Goal: Communication & Community: Participate in discussion

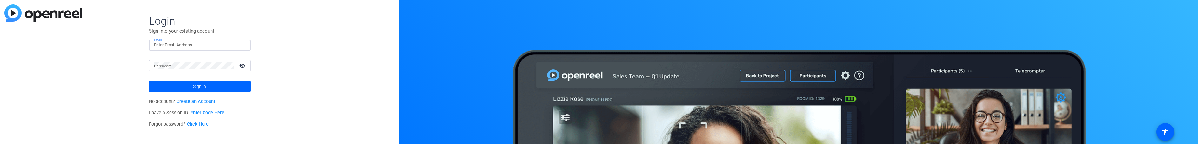
click at [172, 46] on input "Email" at bounding box center [199, 45] width 91 height 8
click at [191, 86] on span at bounding box center [200, 86] width 102 height 15
click at [201, 87] on span "Sign in" at bounding box center [199, 87] width 13 height 16
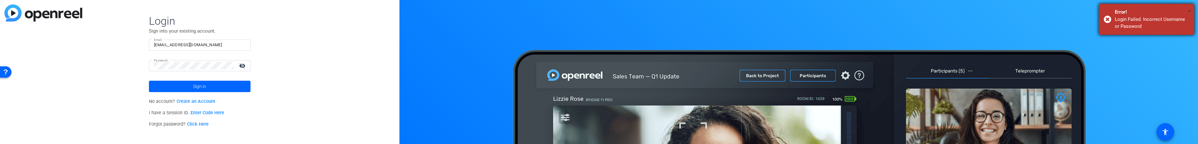
click at [1189, 11] on span "×" at bounding box center [1189, 12] width 3 height 8
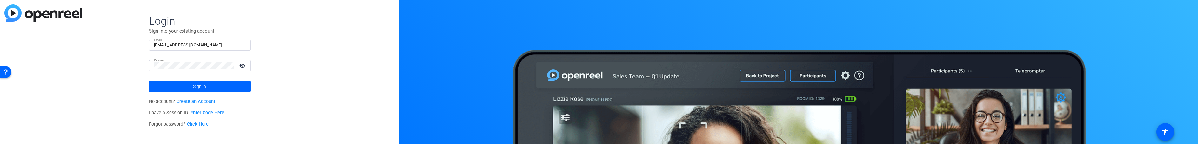
click at [202, 45] on input "sid@firstframe.com" at bounding box center [199, 45] width 91 height 8
click at [199, 42] on input "sid@firstframe.com" at bounding box center [199, 45] width 91 height 8
drag, startPoint x: 195, startPoint y: 45, endPoint x: 65, endPoint y: 50, distance: 130.3
click at [65, 50] on div "Login Sign into your existing account. Email sid@firstframe.com Password visibi…" at bounding box center [199, 72] width 399 height 144
click at [178, 45] on input "sid@firstframe.com" at bounding box center [199, 45] width 91 height 8
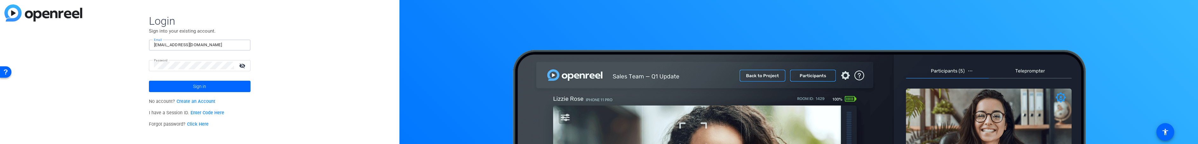
click at [199, 46] on input "sid@firstframe.com" at bounding box center [199, 45] width 91 height 8
drag, startPoint x: 197, startPoint y: 44, endPoint x: 101, endPoint y: 46, distance: 96.2
click at [98, 42] on div "Login Sign into your existing account. Email sid@firstframe.com Password visibi…" at bounding box center [199, 72] width 399 height 144
click at [183, 48] on input "sid@firstframe.com" at bounding box center [199, 45] width 91 height 8
click at [204, 46] on input "sid@firstframe.com" at bounding box center [199, 45] width 91 height 8
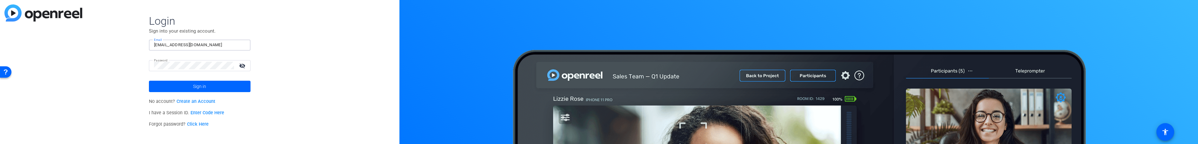
click at [196, 45] on input "sid@firstframe.com" at bounding box center [199, 45] width 91 height 8
type input "s"
type input "sid@firstframe.com"
drag, startPoint x: 192, startPoint y: 47, endPoint x: 118, endPoint y: 50, distance: 74.4
click at [118, 51] on div "Login Sign into your existing account. Email sid@firstframe.com Password visibi…" at bounding box center [199, 72] width 399 height 144
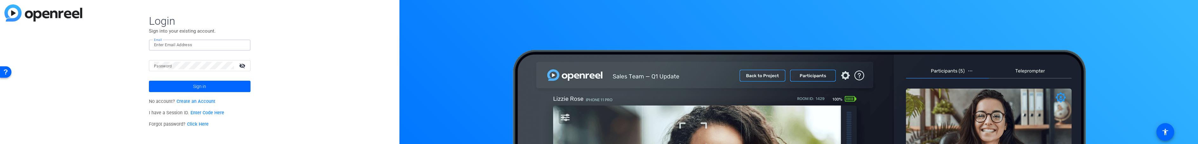
click at [179, 43] on input "Email" at bounding box center [199, 45] width 91 height 8
type input "[PERSON_NAME][EMAIL_ADDRESS][PERSON_NAME][DOMAIN_NAME]"
click at [187, 71] on div at bounding box center [194, 65] width 80 height 11
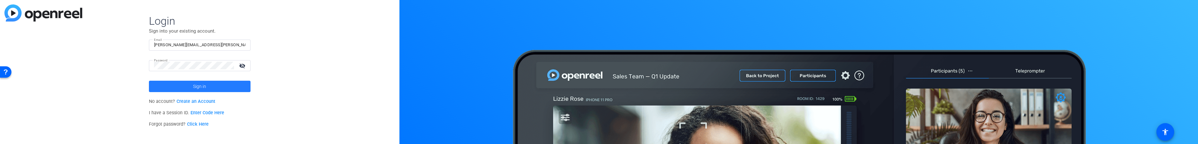
click at [192, 87] on span at bounding box center [200, 86] width 102 height 15
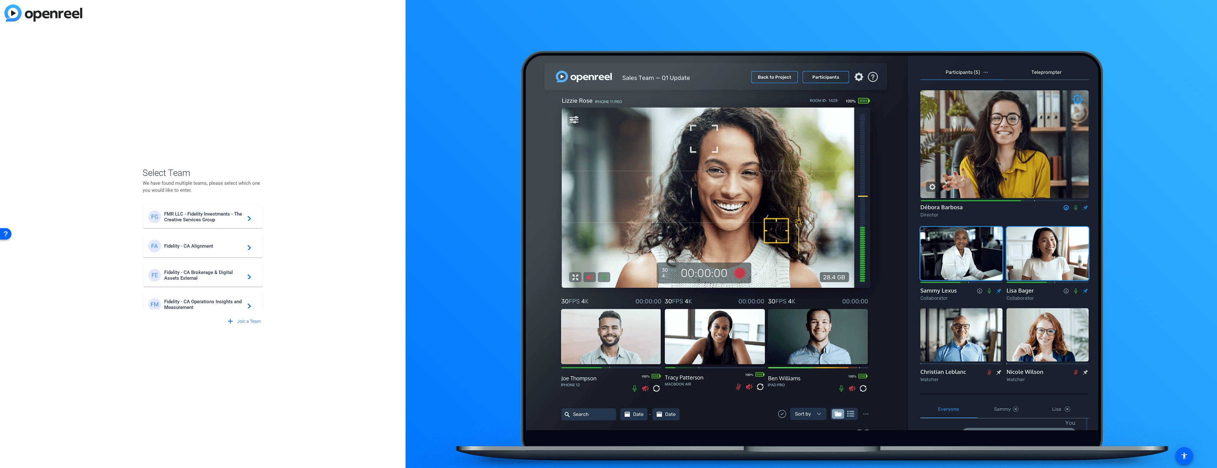
click at [190, 144] on span "FMR LLC - Fidelity Investments - The Creative Services Group" at bounding box center [203, 216] width 79 height 11
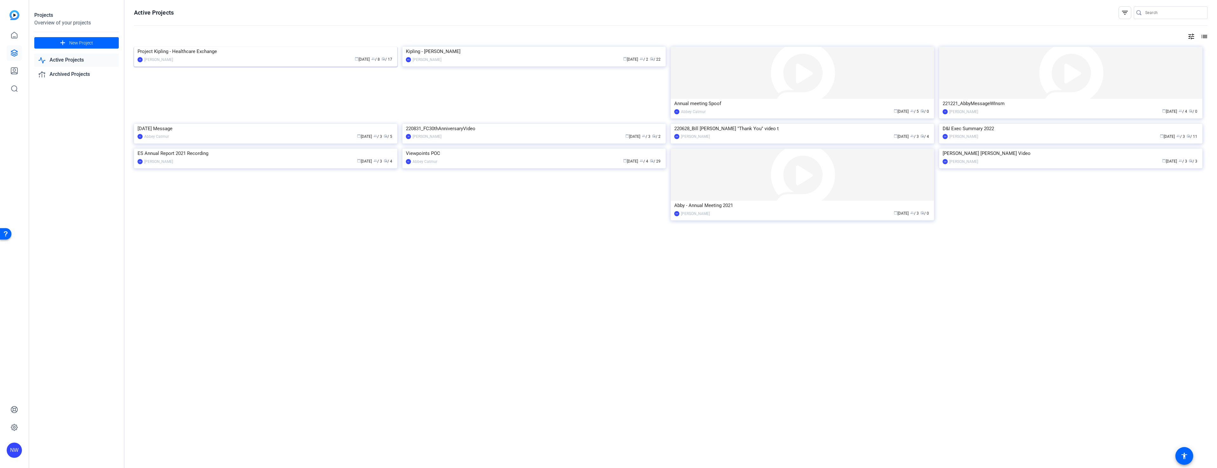
click at [212, 47] on img at bounding box center [265, 47] width 263 height 0
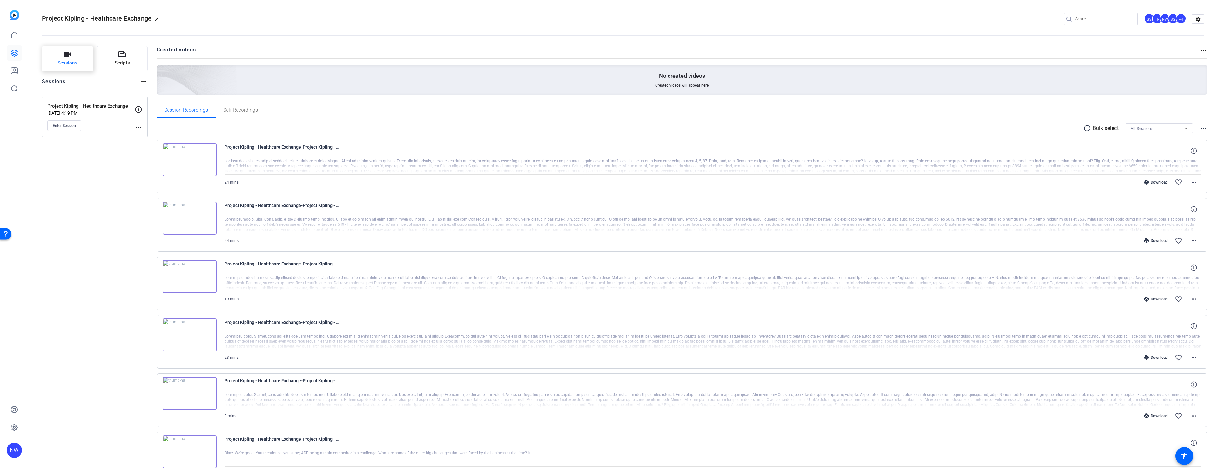
click at [71, 60] on span "Sessions" at bounding box center [67, 62] width 20 height 7
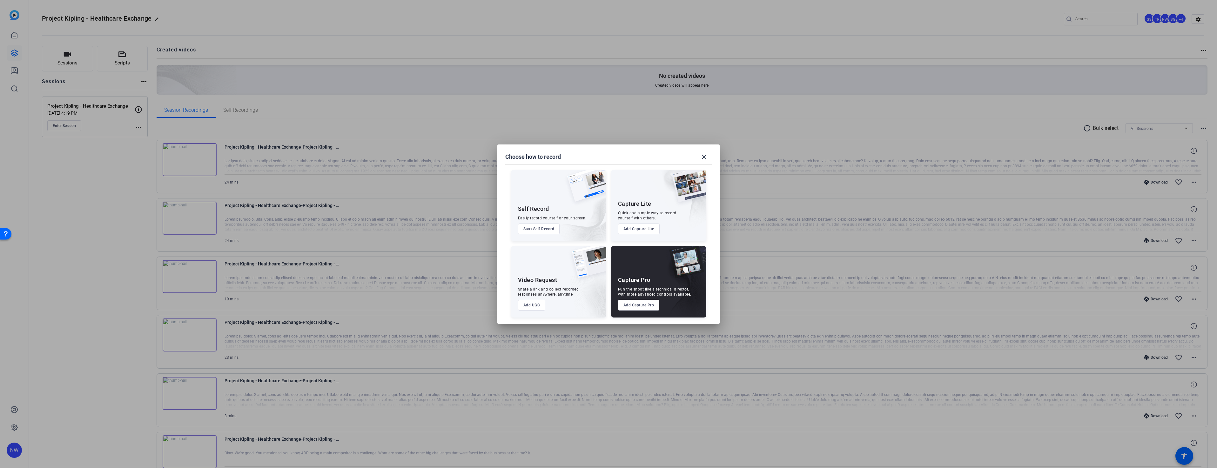
click at [743, 144] on div at bounding box center [608, 234] width 1217 height 468
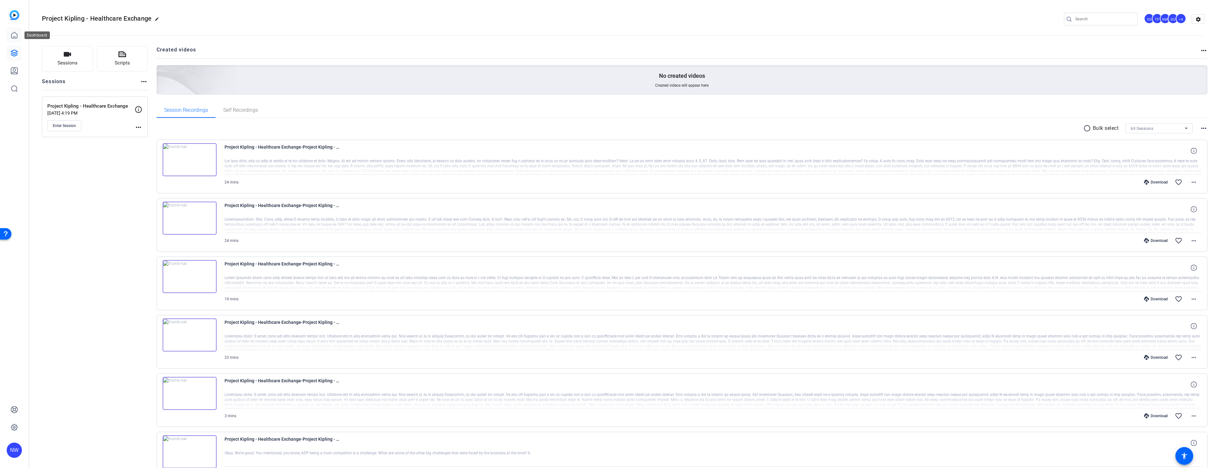
click at [11, 37] on icon at bounding box center [14, 35] width 6 height 6
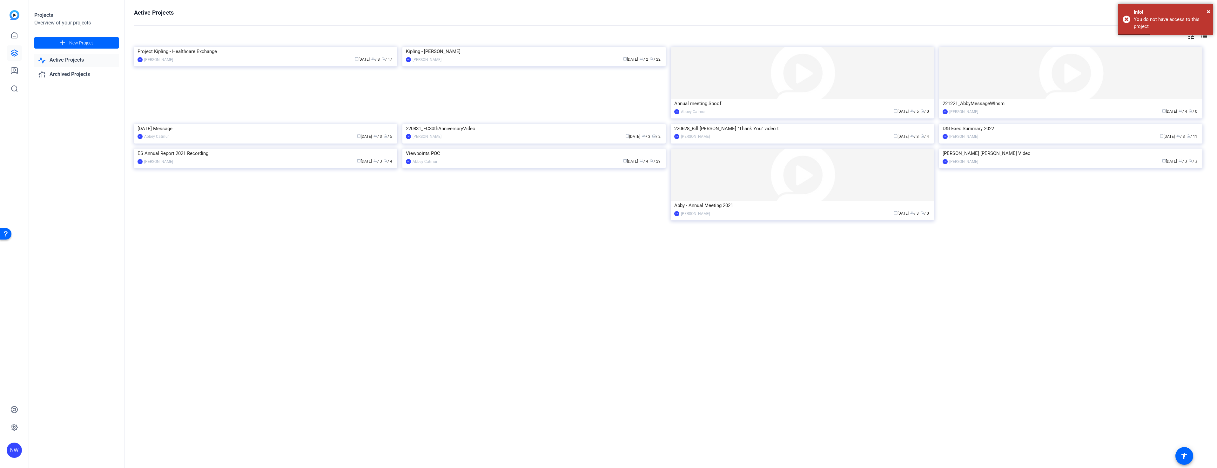
click at [63, 60] on link "Active Projects" at bounding box center [76, 60] width 84 height 13
click at [70, 61] on link "Active Projects" at bounding box center [76, 60] width 84 height 13
click at [69, 62] on link "Active Projects" at bounding box center [76, 60] width 84 height 13
click at [78, 60] on link "Active Projects" at bounding box center [76, 60] width 84 height 13
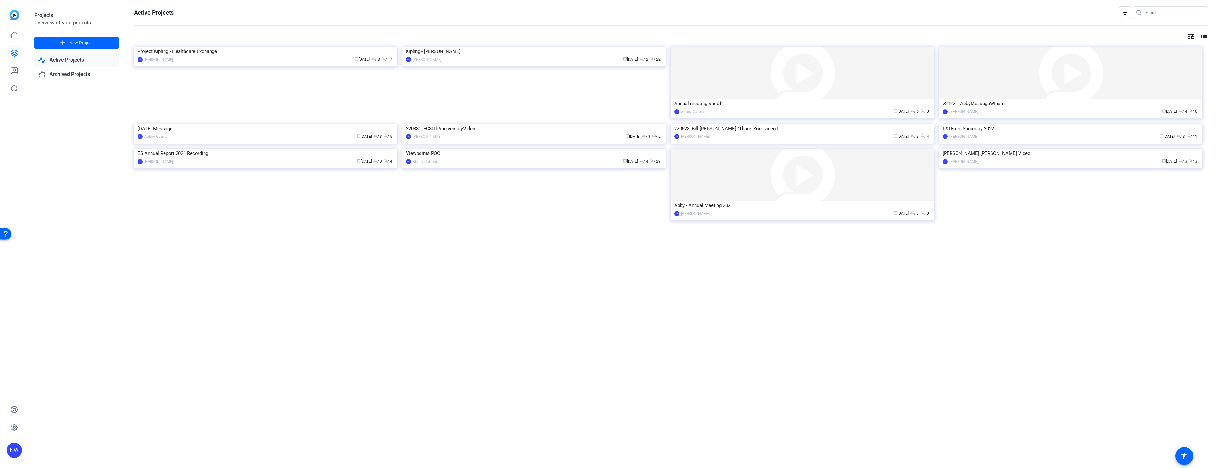
click at [81, 58] on link "Active Projects" at bounding box center [76, 60] width 84 height 13
click at [69, 61] on link "Active Projects" at bounding box center [76, 60] width 84 height 13
click at [68, 60] on link "Active Projects" at bounding box center [76, 60] width 84 height 13
click at [13, 18] on img at bounding box center [15, 15] width 10 height 10
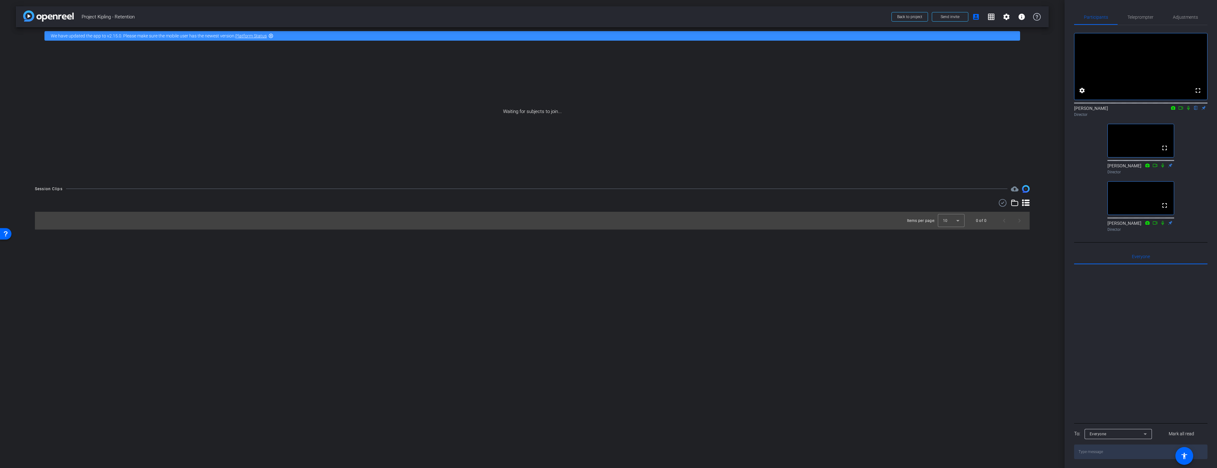
click at [1179, 106] on icon at bounding box center [1180, 108] width 5 height 4
click at [1187, 106] on icon at bounding box center [1188, 108] width 5 height 4
click at [1172, 106] on icon at bounding box center [1173, 107] width 4 height 3
click at [1145, 98] on span "Logitech BRIO (046d:085e)" at bounding box center [1143, 98] width 48 height 4
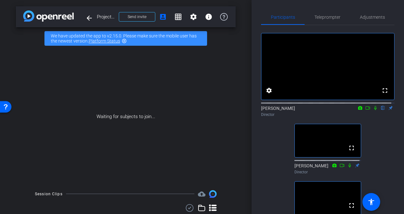
click at [358, 110] on icon at bounding box center [360, 108] width 5 height 4
click at [358, 114] on div at bounding box center [202, 107] width 404 height 214
click at [365, 110] on icon at bounding box center [367, 108] width 5 height 4
click at [373, 110] on icon at bounding box center [374, 107] width 3 height 3
click at [358, 110] on icon at bounding box center [360, 108] width 5 height 4
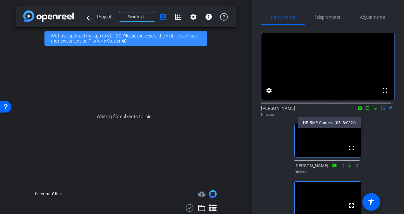
click at [358, 114] on div at bounding box center [202, 107] width 404 height 214
click at [365, 110] on icon at bounding box center [367, 108] width 5 height 4
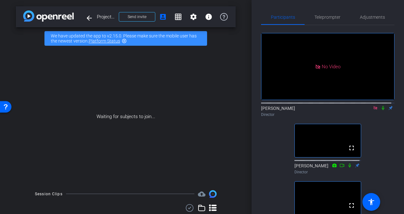
click at [373, 110] on icon at bounding box center [375, 108] width 5 height 4
click at [358, 110] on icon at bounding box center [360, 108] width 5 height 4
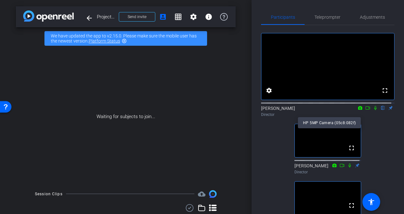
click at [358, 114] on div at bounding box center [202, 107] width 404 height 214
click at [358, 110] on icon at bounding box center [360, 107] width 4 height 3
click at [373, 116] on div at bounding box center [202, 107] width 404 height 214
click at [373, 110] on icon at bounding box center [375, 108] width 5 height 4
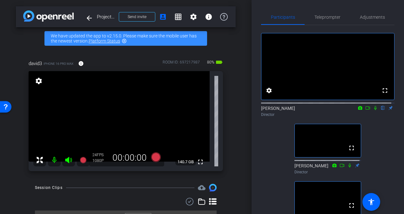
click at [278, 144] on div "fullscreen settings Neville Webb flip Director fullscreen Shira Stoll Director …" at bounding box center [327, 129] width 133 height 209
click at [373, 110] on icon at bounding box center [375, 108] width 5 height 4
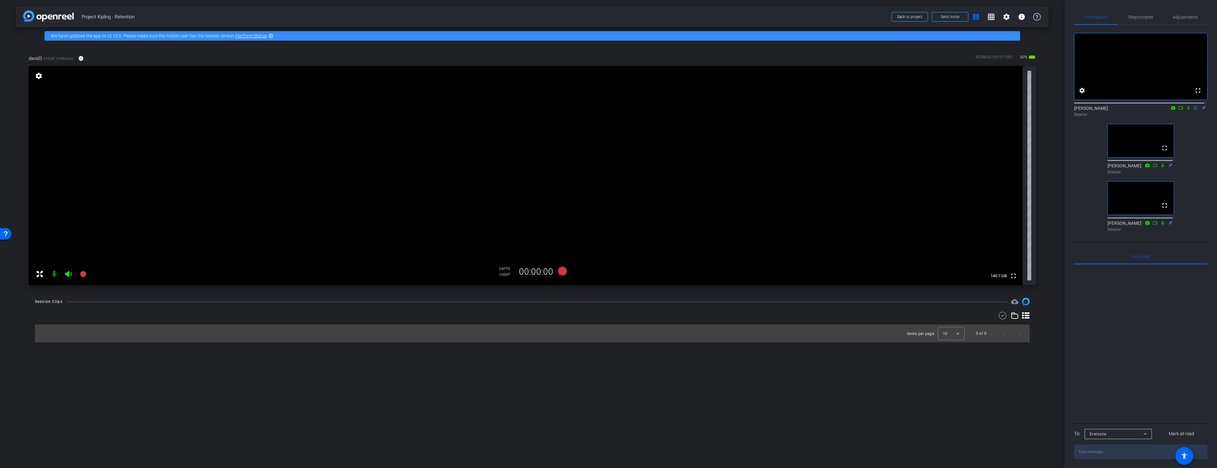
click at [1177, 111] on mat-icon at bounding box center [1181, 108] width 8 height 6
click at [1174, 111] on div "Neville Webb Director" at bounding box center [1140, 111] width 133 height 12
click at [1186, 110] on icon at bounding box center [1188, 108] width 5 height 4
click at [1171, 110] on icon at bounding box center [1173, 107] width 4 height 3
click at [1152, 122] on span "Logitech BRIO (046d:085e)" at bounding box center [1144, 123] width 48 height 4
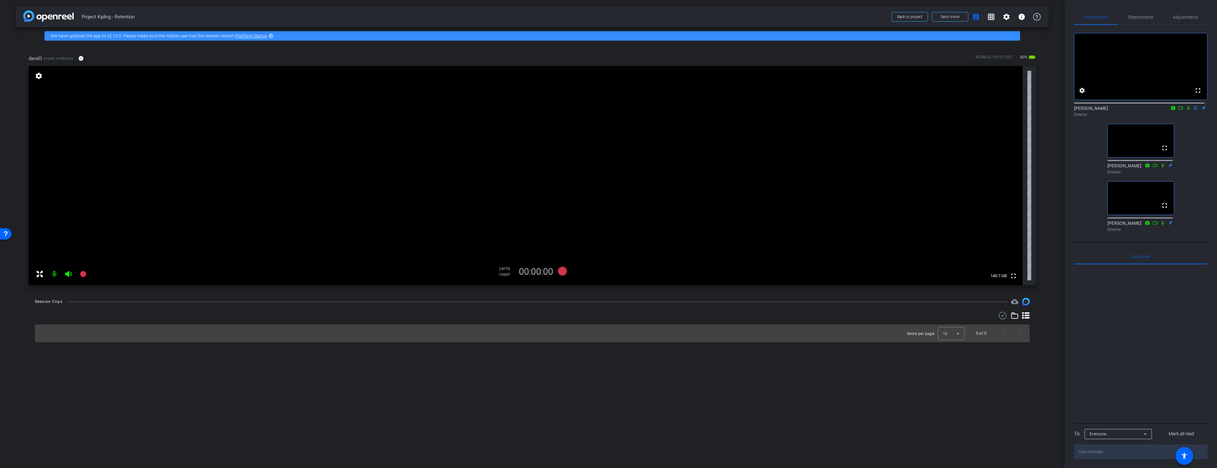
click at [1186, 110] on icon at bounding box center [1188, 108] width 5 height 4
click at [1171, 110] on icon at bounding box center [1173, 107] width 4 height 3
click at [1141, 126] on span "Logitech BRIO (046d:085e)" at bounding box center [1144, 123] width 48 height 8
click at [1187, 110] on icon at bounding box center [1188, 108] width 3 height 4
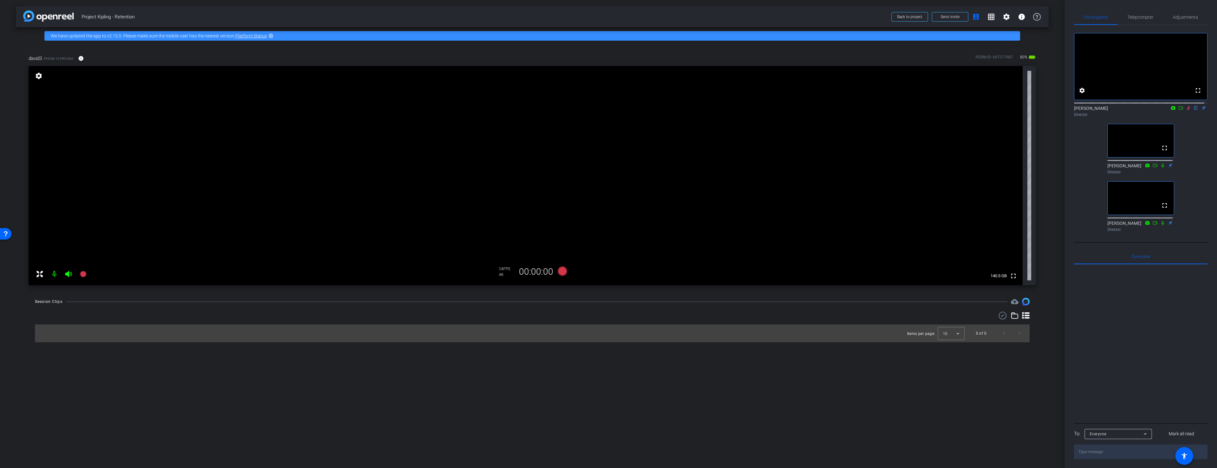
click at [1186, 110] on icon at bounding box center [1188, 108] width 5 height 4
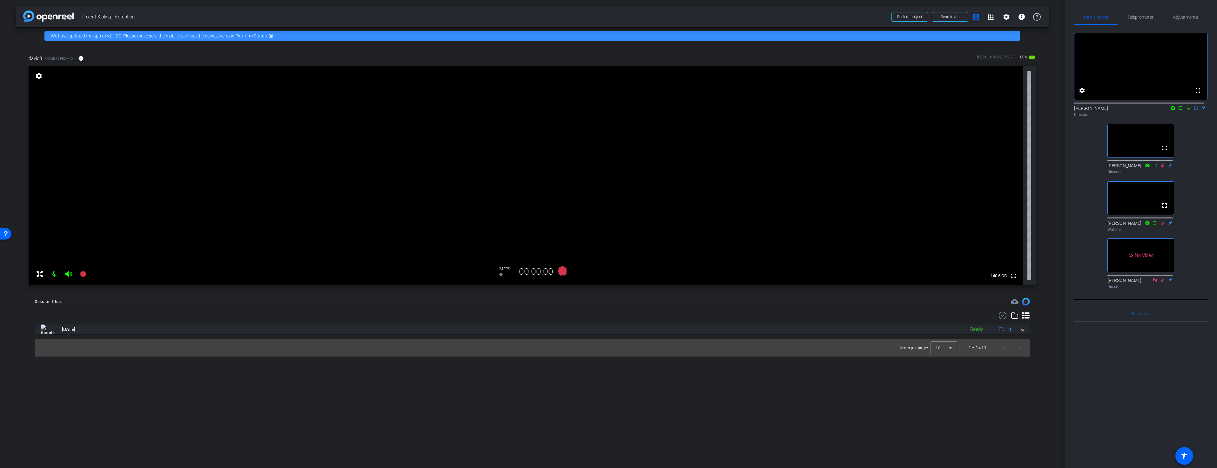
click at [953, 227] on video at bounding box center [526, 175] width 994 height 219
click at [84, 273] on icon at bounding box center [83, 274] width 6 height 6
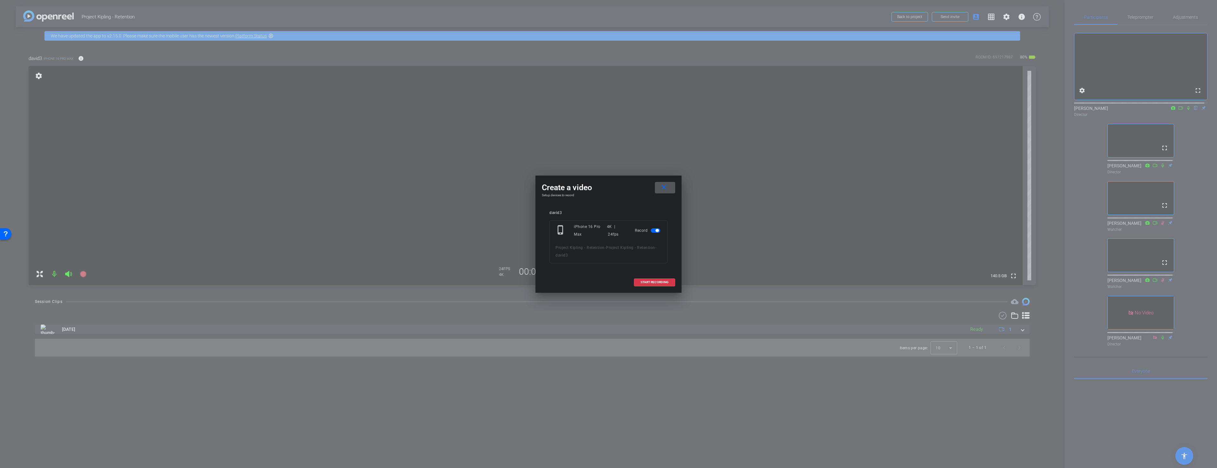
click at [667, 189] on mat-icon "close" at bounding box center [664, 188] width 8 height 8
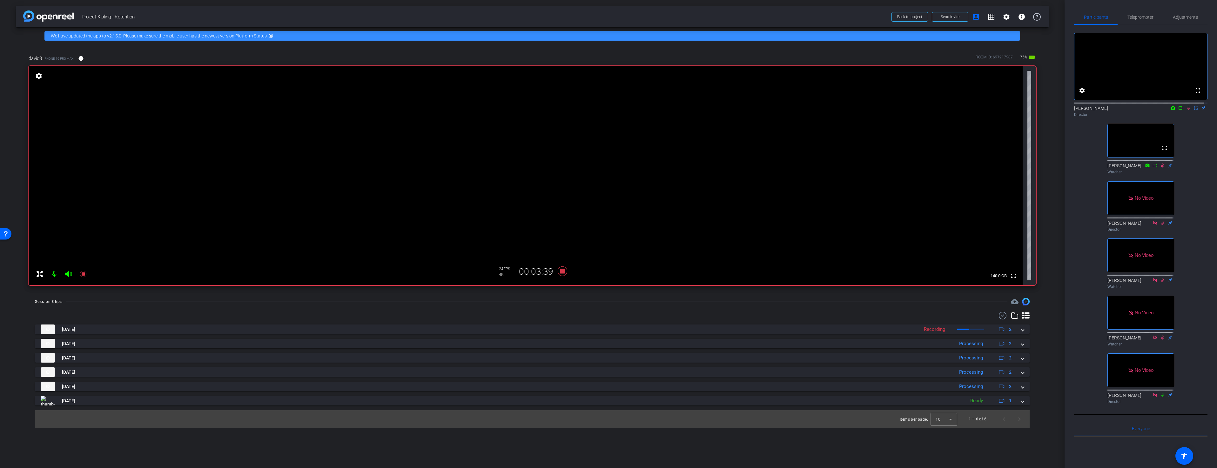
click at [1187, 110] on icon at bounding box center [1188, 108] width 3 height 4
click at [1186, 110] on icon at bounding box center [1188, 108] width 5 height 4
click at [1187, 110] on icon at bounding box center [1188, 108] width 3 height 4
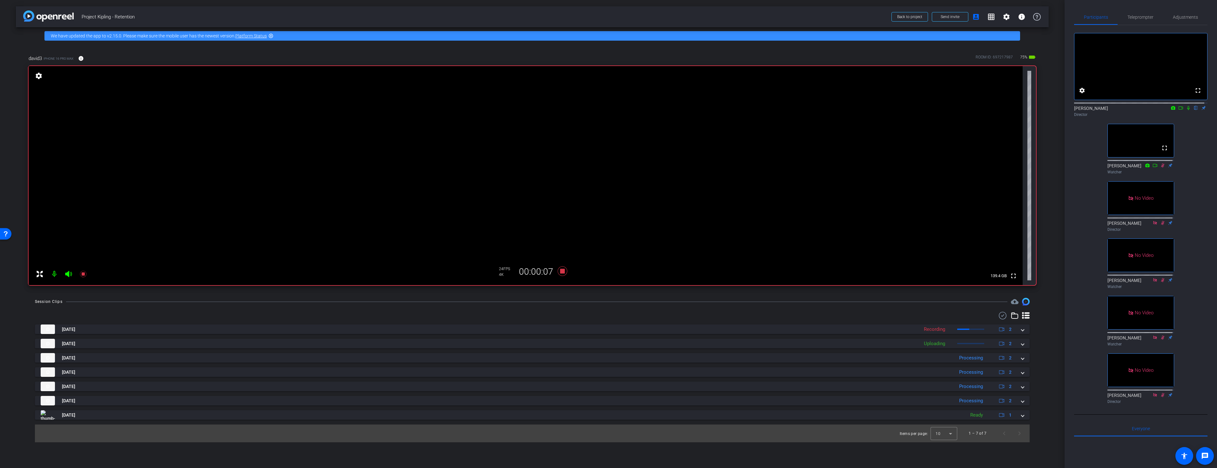
click at [1186, 110] on icon at bounding box center [1188, 108] width 5 height 4
click at [1187, 110] on icon at bounding box center [1188, 108] width 3 height 4
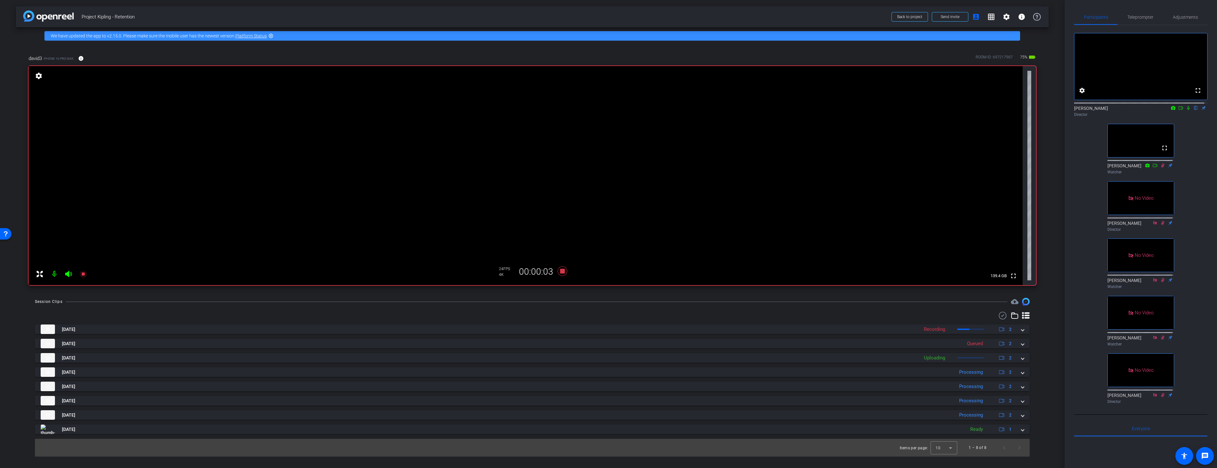
click at [1186, 110] on icon at bounding box center [1188, 108] width 5 height 4
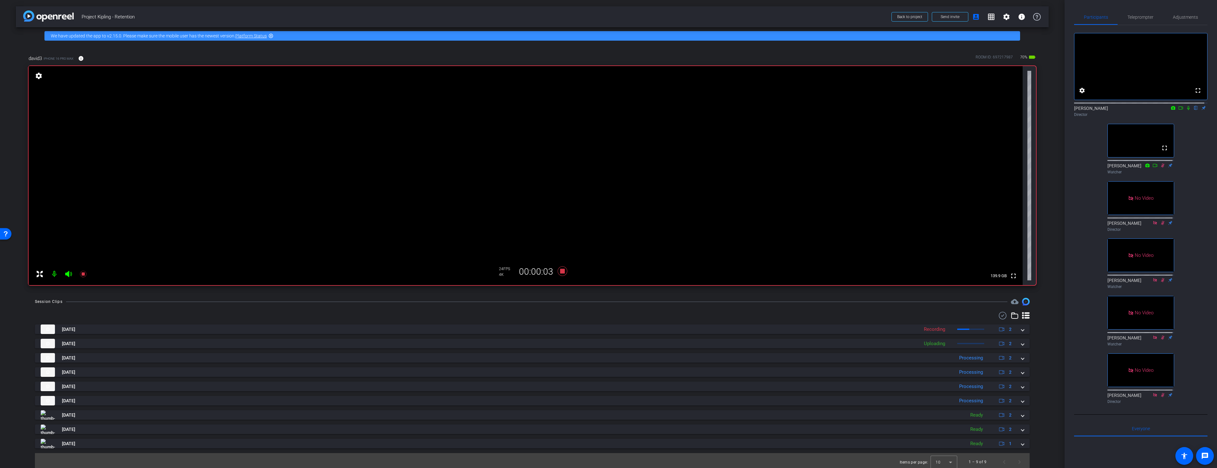
click at [1186, 110] on icon at bounding box center [1188, 108] width 5 height 4
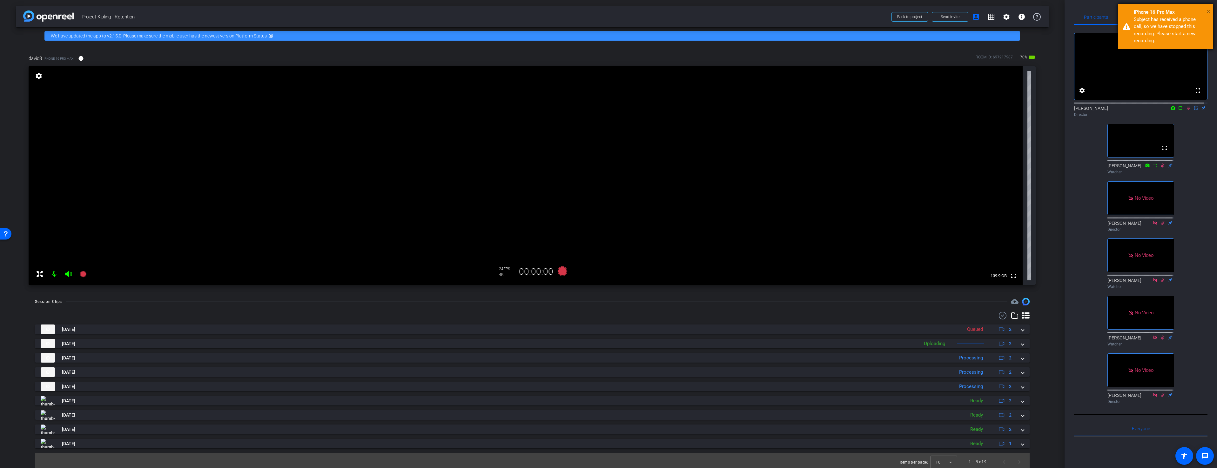
click at [1208, 12] on span "×" at bounding box center [1208, 12] width 3 height 8
click at [1187, 110] on icon at bounding box center [1188, 108] width 3 height 4
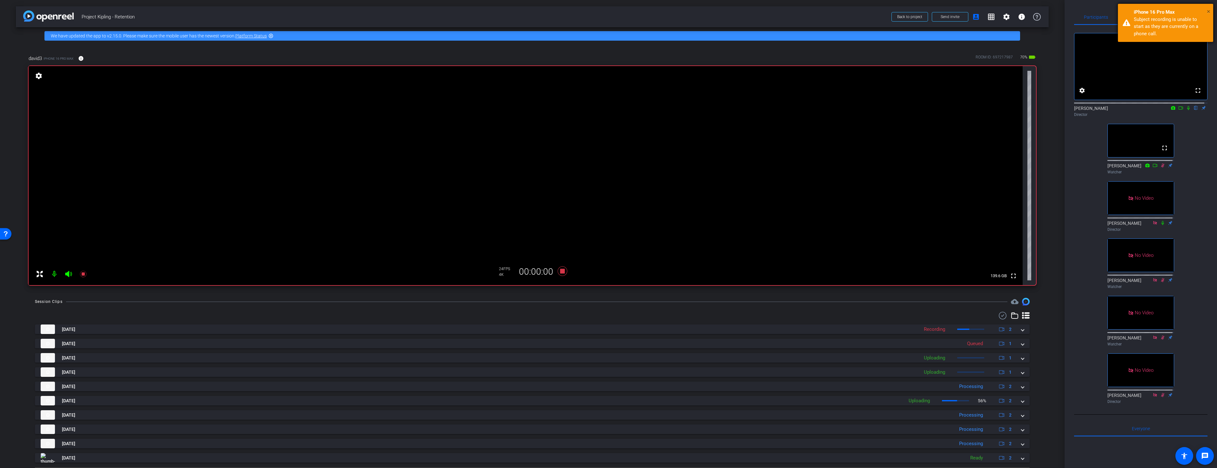
click at [1208, 11] on span "×" at bounding box center [1208, 12] width 3 height 8
click at [1186, 110] on icon at bounding box center [1188, 108] width 5 height 4
click at [1187, 110] on icon at bounding box center [1188, 108] width 3 height 4
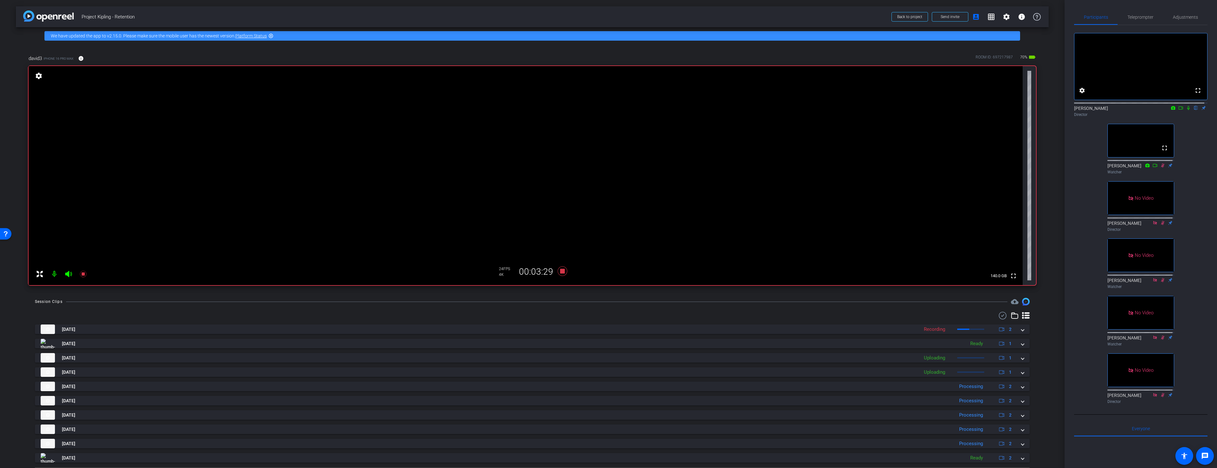
click at [1186, 110] on icon at bounding box center [1188, 108] width 5 height 4
click at [1187, 110] on icon at bounding box center [1188, 108] width 3 height 4
click at [1186, 110] on icon at bounding box center [1188, 108] width 5 height 4
click at [1187, 110] on icon at bounding box center [1188, 108] width 3 height 4
click at [1102, 354] on div "fullscreen settings [PERSON_NAME] flip Director fullscreen [PERSON_NAME] Watche…" at bounding box center [1140, 215] width 133 height 381
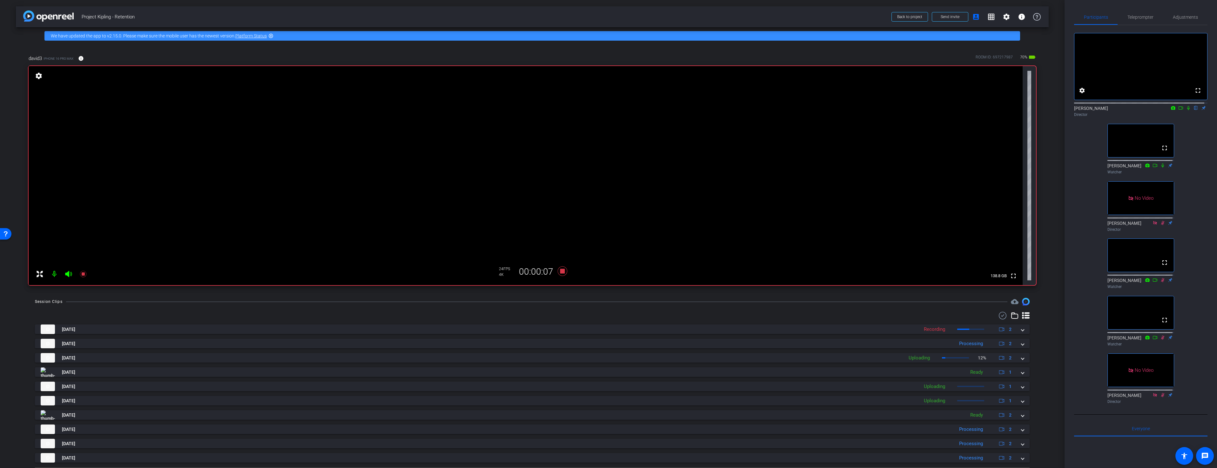
click at [1186, 110] on icon at bounding box center [1188, 108] width 5 height 4
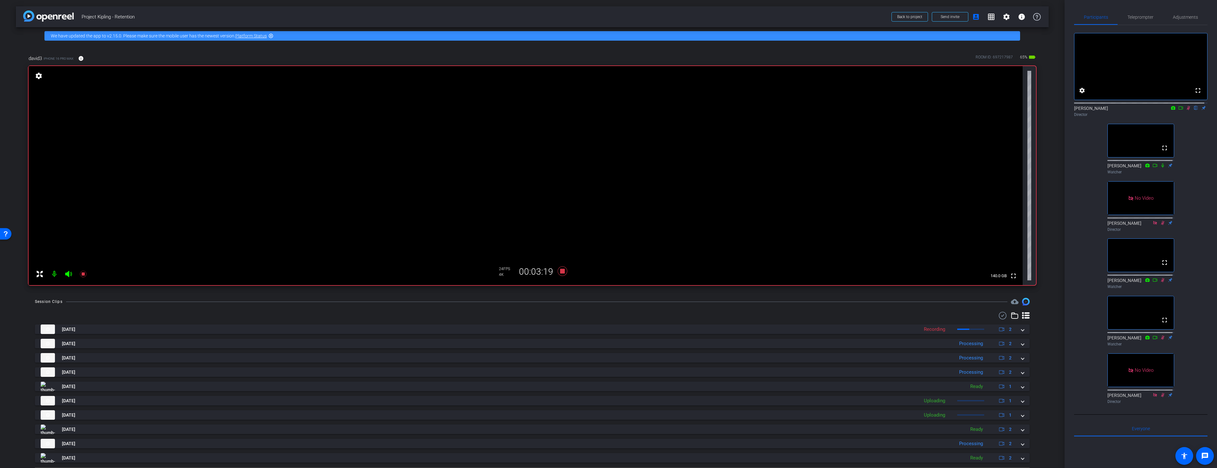
click at [1186, 110] on icon at bounding box center [1188, 108] width 5 height 4
click at [1187, 110] on icon at bounding box center [1188, 108] width 3 height 4
click at [1186, 110] on icon at bounding box center [1188, 108] width 5 height 4
